Goal: Task Accomplishment & Management: Manage account settings

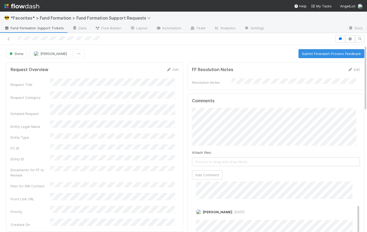
click at [185, 54] on div "Done Catherine Lambright Submit Flowdash Process Feedback" at bounding box center [185, 53] width 358 height 9
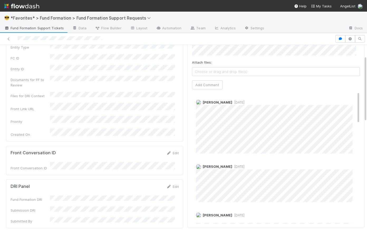
scroll to position [30, 0]
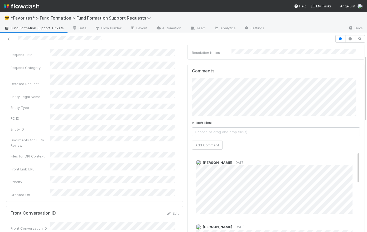
click at [188, 87] on div "Comments Attach files: Choose or drag and drop file(s) Add Comment Abraham Wils…" at bounding box center [276, 176] width 177 height 224
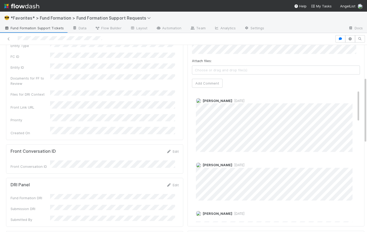
scroll to position [0, 0]
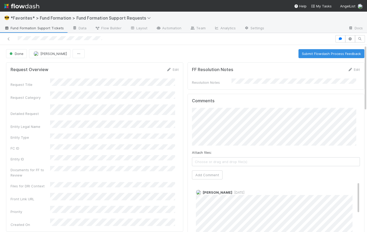
click at [260, 170] on div "Attach files: Choose or drag and drop file(s) Add Comment" at bounding box center [276, 143] width 168 height 71
click at [205, 173] on button "Add Comment" at bounding box center [207, 174] width 31 height 9
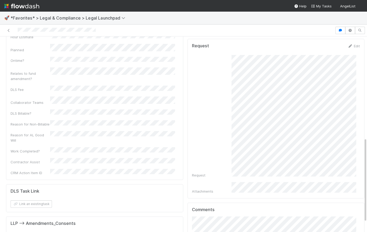
scroll to position [233, 0]
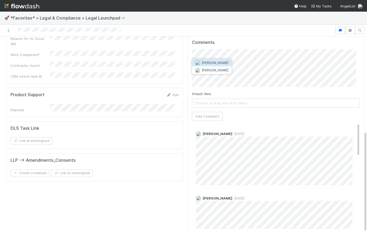
click at [222, 64] on span "Maranatha Kure" at bounding box center [215, 62] width 27 height 4
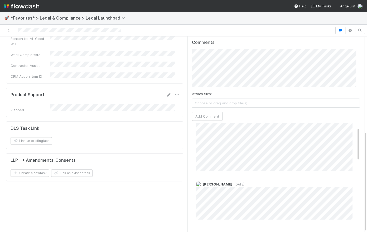
scroll to position [13, 0]
click at [179, 58] on div "Details Edit Task name Due Date P0 ALERT? Matter Type Hour Estimate Planned Ont…" at bounding box center [185, 54] width 363 height 370
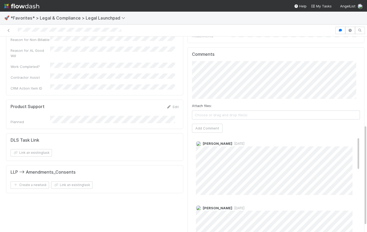
scroll to position [0, 0]
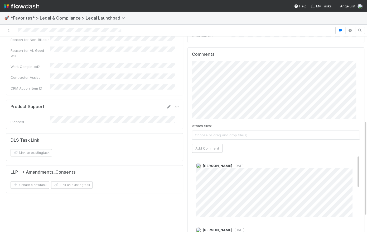
click at [188, 97] on div "Comments Attach files: Choose or drag and drop file(s) Add Comment Maranatha Ku…" at bounding box center [276, 155] width 177 height 217
click at [188, 92] on div "Comments Attach files: Choose or drag and drop file(s) Add Comment Maranatha Ku…" at bounding box center [276, 155] width 177 height 217
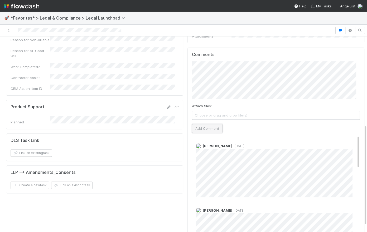
click at [215, 124] on button "Add Comment" at bounding box center [207, 128] width 31 height 9
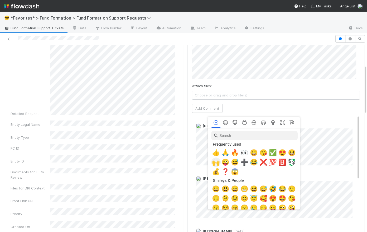
scroll to position [0, 1]
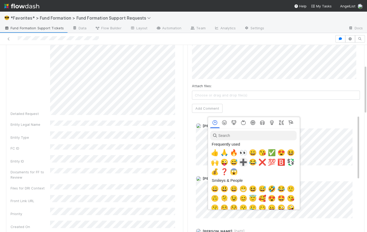
click at [244, 162] on span "➕" at bounding box center [244, 161] width 8 height 7
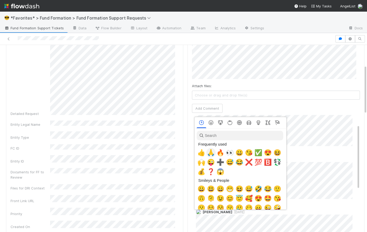
click at [211, 152] on span "🙏" at bounding box center [211, 152] width 8 height 7
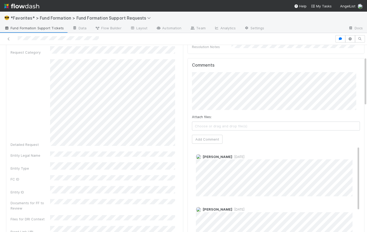
scroll to position [0, 0]
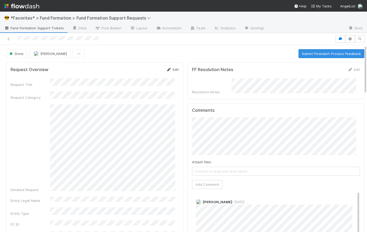
click at [173, 69] on link "Edit" at bounding box center [172, 69] width 12 height 4
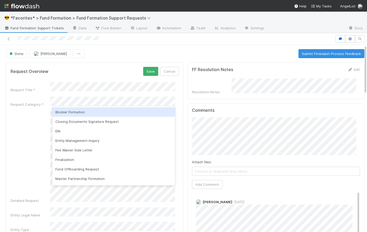
click at [85, 111] on div "Blocker Formation" at bounding box center [113, 111] width 123 height 9
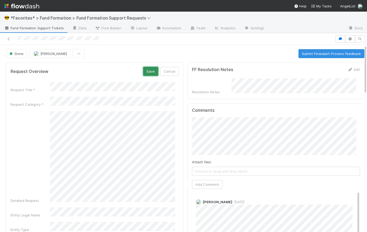
click at [149, 72] on button "Save" at bounding box center [150, 71] width 15 height 9
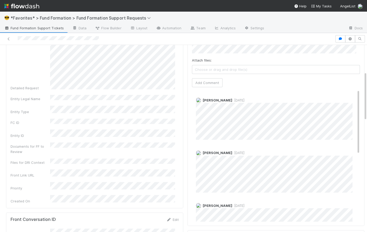
scroll to position [267, 0]
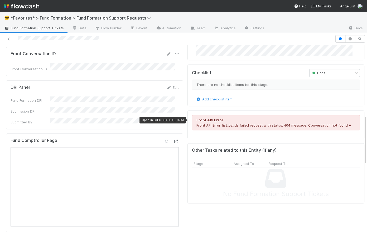
click at [174, 140] on icon at bounding box center [176, 141] width 5 height 3
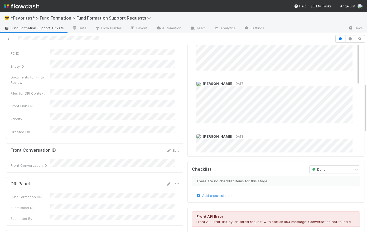
scroll to position [6, 0]
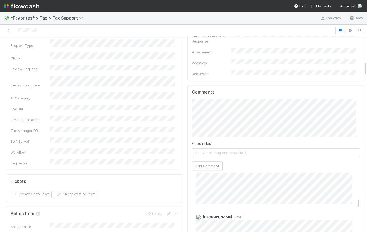
scroll to position [335, 0]
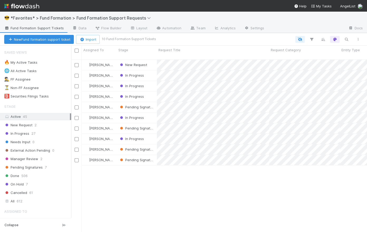
scroll to position [173, 292]
click at [39, 124] on div "New Request 2" at bounding box center [37, 125] width 67 height 7
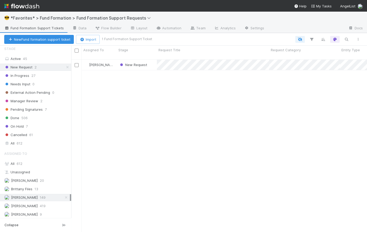
scroll to position [173, 292]
click at [64, 195] on icon at bounding box center [66, 196] width 5 height 3
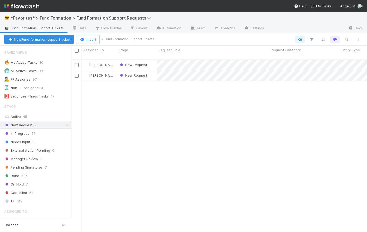
scroll to position [173, 292]
click at [151, 61] on div "New Request" at bounding box center [137, 65] width 40 height 10
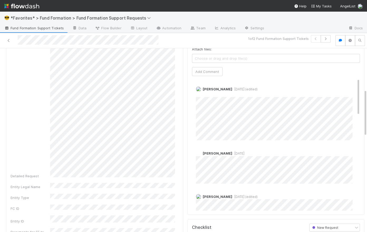
scroll to position [159, 0]
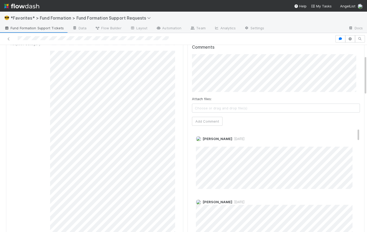
scroll to position [10, 0]
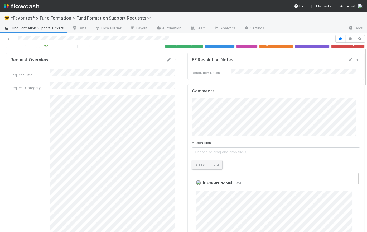
click at [146, 165] on button "Add Comment" at bounding box center [207, 164] width 31 height 9
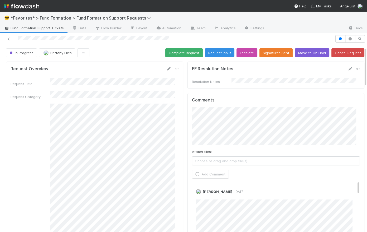
scroll to position [0, 0]
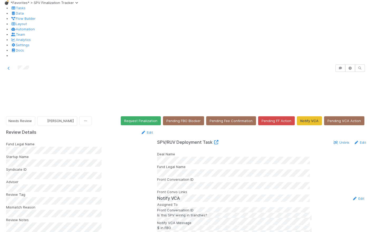
scroll to position [94, 0]
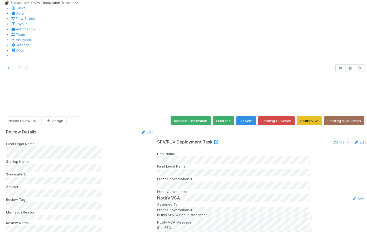
scroll to position [207, 0]
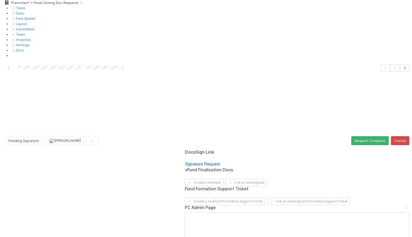
scroll to position [179, 0]
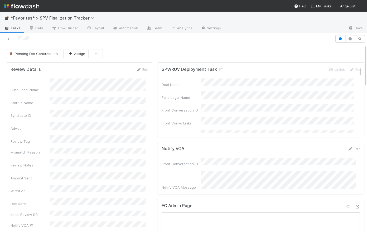
scroll to position [104, 0]
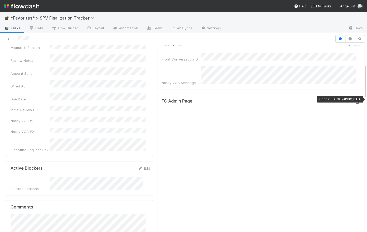
click at [146, 100] on icon at bounding box center [357, 101] width 5 height 3
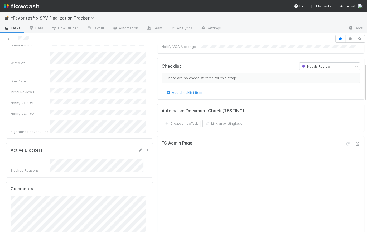
scroll to position [192, 0]
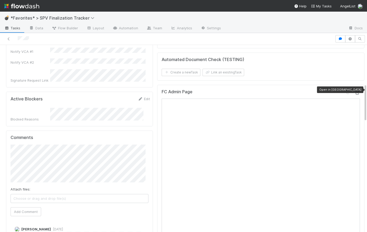
click at [146, 91] on icon at bounding box center [357, 92] width 5 height 3
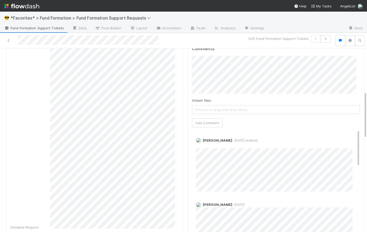
scroll to position [89, 0]
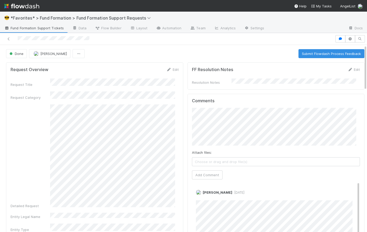
scroll to position [104, 0]
